Goal: Task Accomplishment & Management: Manage account settings

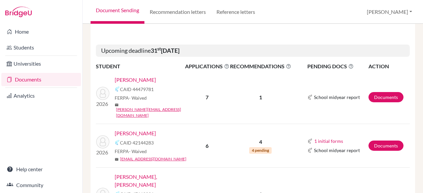
scroll to position [309, 0]
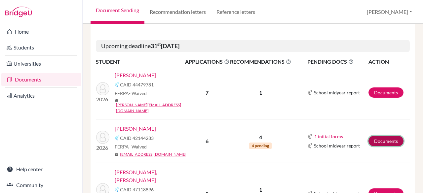
click at [376, 136] on link "Documents" at bounding box center [386, 141] width 35 height 10
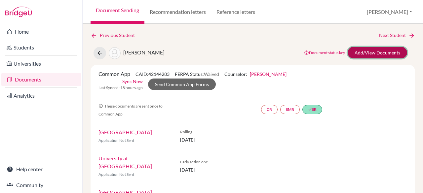
click at [368, 55] on link "Add/View Documents" at bounding box center [377, 53] width 59 height 12
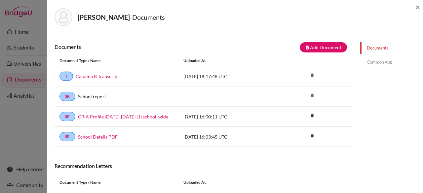
click at [384, 64] on link "Common App" at bounding box center [391, 63] width 62 height 12
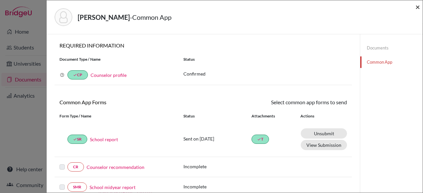
click at [417, 6] on span "×" at bounding box center [417, 7] width 5 height 10
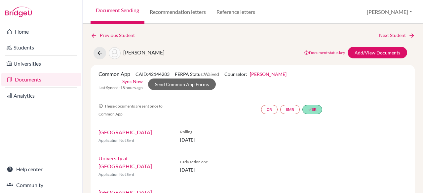
click at [25, 79] on link "Documents" at bounding box center [41, 79] width 80 height 13
